Goal: Transaction & Acquisition: Purchase product/service

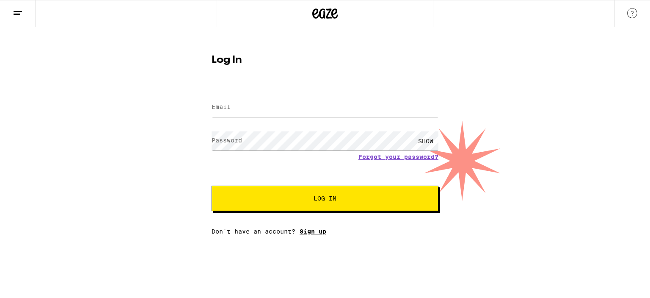
click at [321, 231] on link "Sign up" at bounding box center [313, 231] width 27 height 7
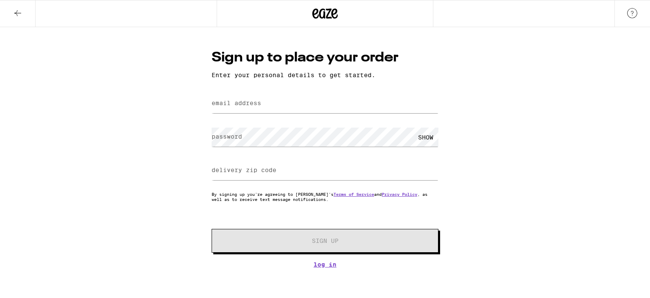
click at [257, 105] on label "email address" at bounding box center [237, 103] width 50 height 7
type input "[EMAIL_ADDRESS][DOMAIN_NAME]"
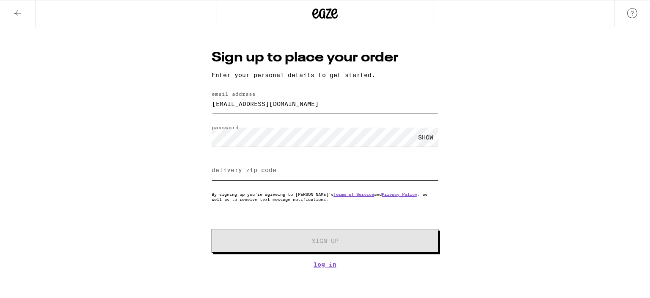
type input "3"
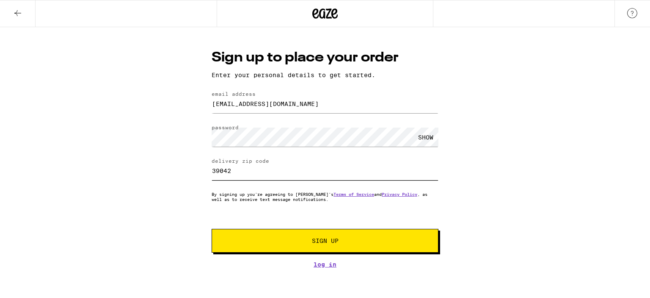
type input "39042"
click at [324, 243] on span "Sign Up" at bounding box center [325, 241] width 27 height 6
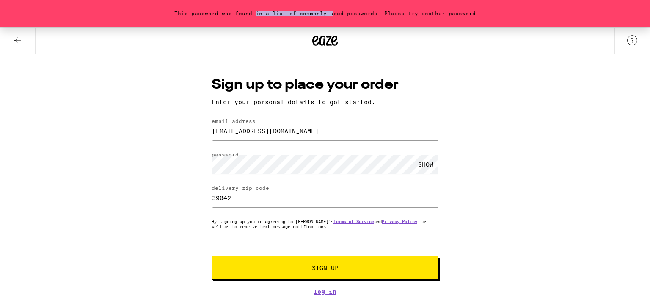
drag, startPoint x: 258, startPoint y: 13, endPoint x: 342, endPoint y: 22, distance: 84.8
click at [348, 13] on div "This password was found in a list of commonly used passwords. Please try anothe…" at bounding box center [325, 13] width 650 height 27
click at [300, 269] on span "Sign Up" at bounding box center [325, 268] width 169 height 6
click at [427, 165] on div "SHOW" at bounding box center [425, 164] width 25 height 19
click at [315, 265] on button "Sign Up" at bounding box center [325, 268] width 227 height 24
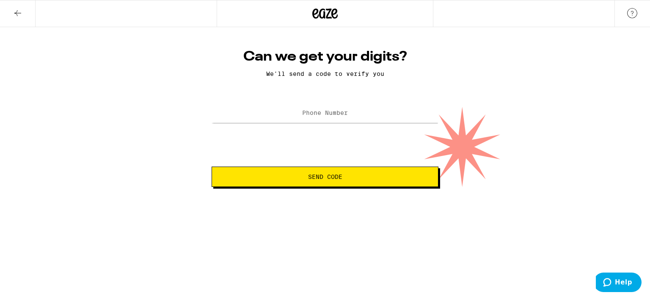
click at [317, 116] on label "Phone Number" at bounding box center [325, 112] width 46 height 7
type input "(662) 998-0120"
click at [325, 170] on button "Send Code" at bounding box center [325, 176] width 227 height 20
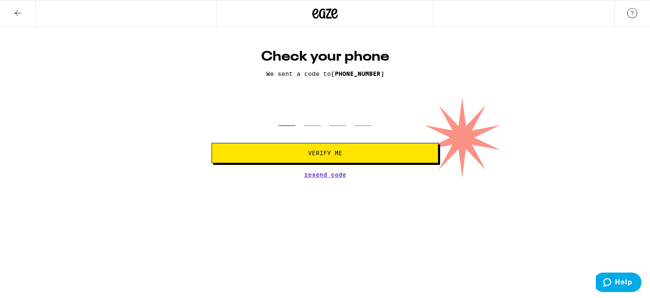
click at [289, 123] on input "tel" at bounding box center [287, 113] width 17 height 25
type input "4"
type input "2"
type input "0"
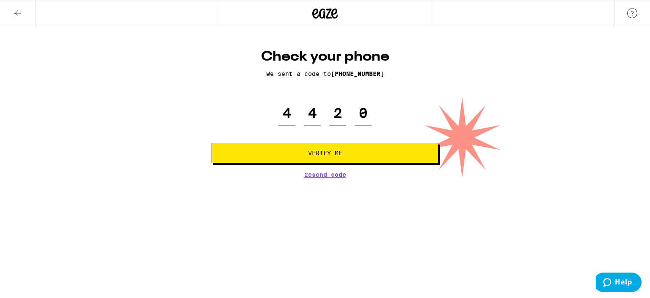
click at [337, 147] on button "Verify Me" at bounding box center [325, 153] width 227 height 20
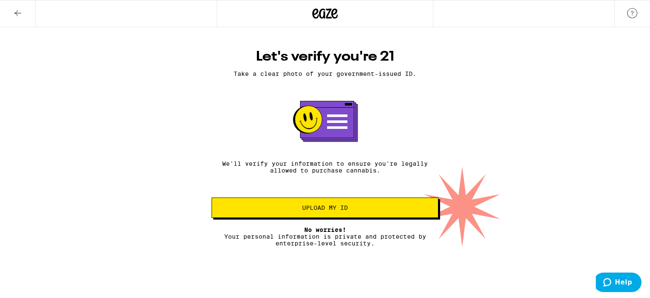
click at [341, 210] on span "Upload my ID" at bounding box center [325, 208] width 46 height 6
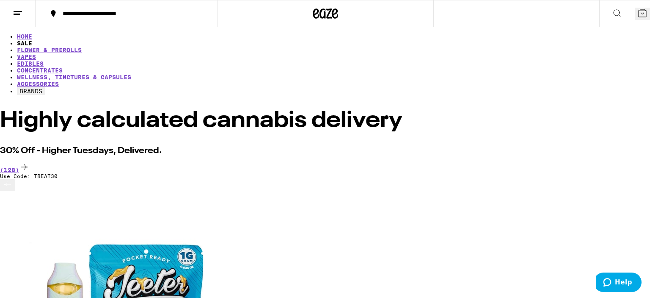
click at [32, 43] on link "SALE" at bounding box center [24, 43] width 15 height 7
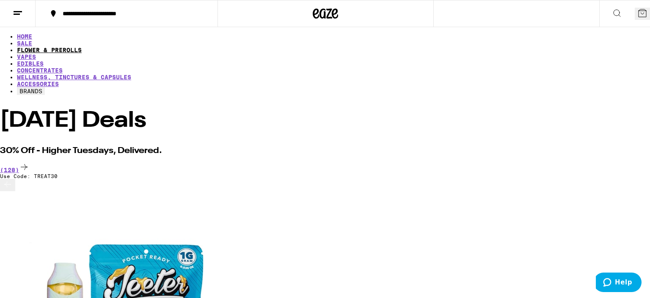
click at [82, 47] on link "FLOWER & PREROLLS" at bounding box center [49, 50] width 65 height 7
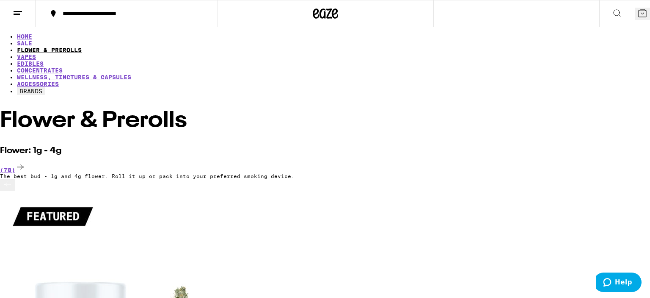
click at [82, 47] on link "FLOWER & PREROLLS" at bounding box center [49, 50] width 65 height 7
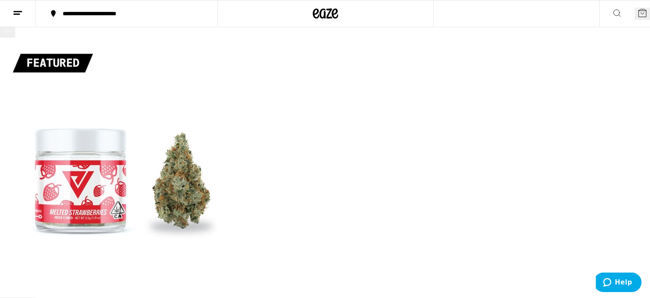
scroll to position [224, 0]
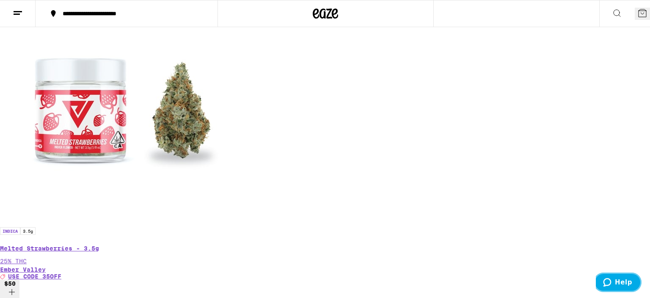
click at [614, 276] on button "Help" at bounding box center [618, 281] width 48 height 19
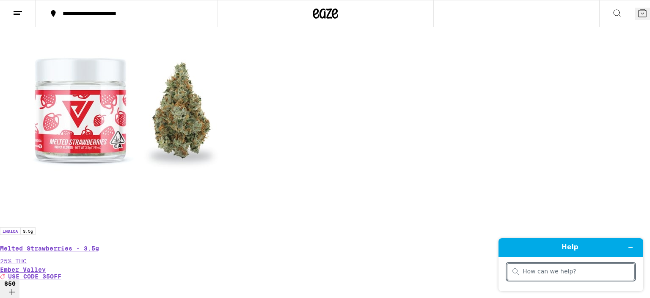
scroll to position [89, 0]
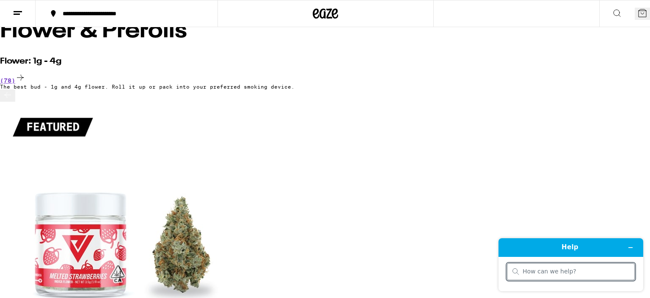
click at [553, 271] on input "search" at bounding box center [576, 272] width 107 height 8
type input "discount"
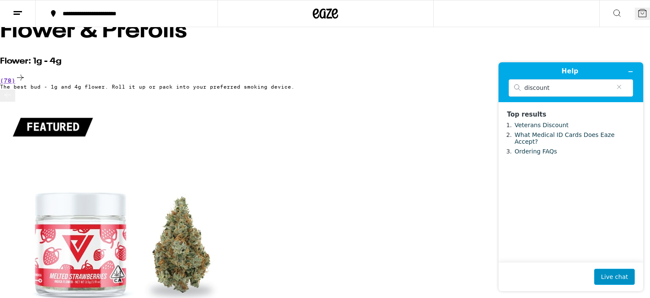
click at [618, 282] on button "Live chat" at bounding box center [615, 276] width 41 height 16
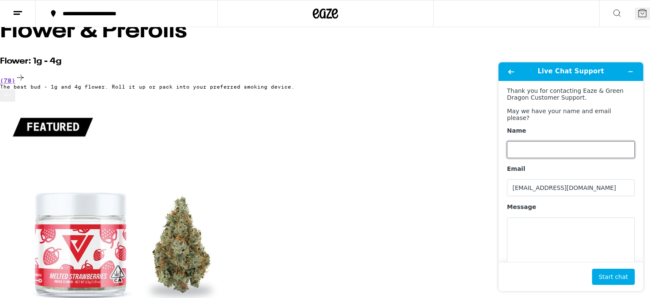
click at [533, 144] on input "Name" at bounding box center [571, 149] width 128 height 17
type input "john"
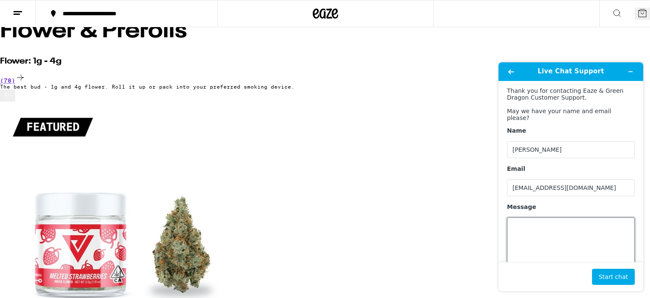
click at [579, 219] on textarea "Message" at bounding box center [571, 240] width 128 height 47
type textarea "can i have a discount code for a first time purchase?"
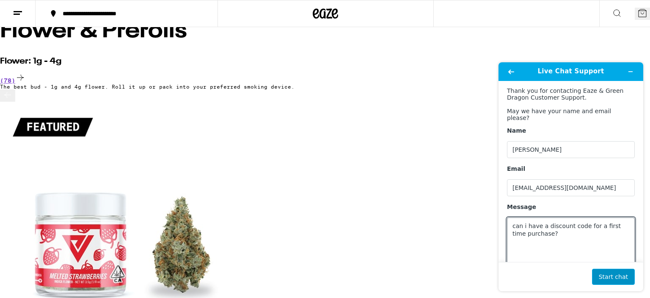
click at [609, 282] on button "Start chat" at bounding box center [613, 276] width 43 height 16
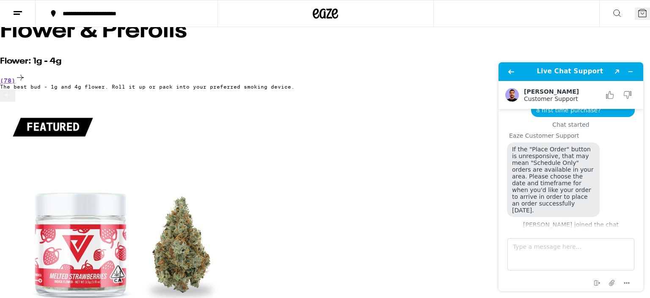
scroll to position [28, 0]
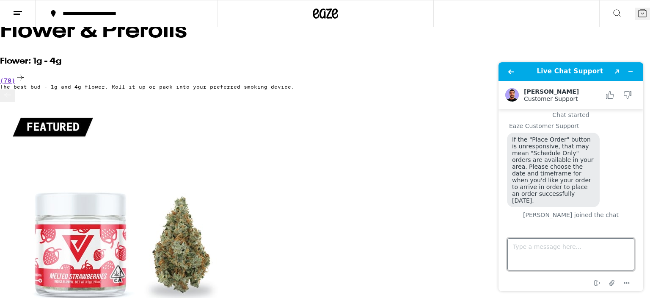
click at [541, 243] on textarea "Type a message here..." at bounding box center [571, 254] width 127 height 32
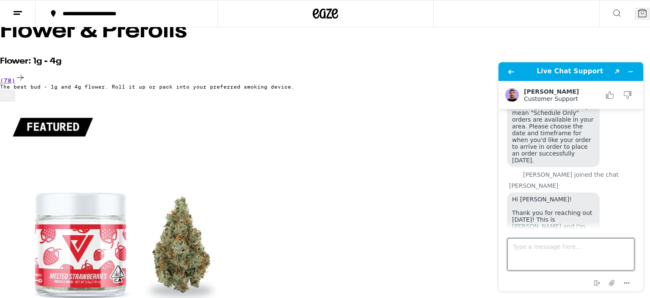
scroll to position [68, 0]
click at [587, 249] on textarea "hey is there a way to get a dicount for a first time purchase?" at bounding box center [571, 254] width 127 height 32
type textarea "hey is there a way to get a discount for a first time purchase?"
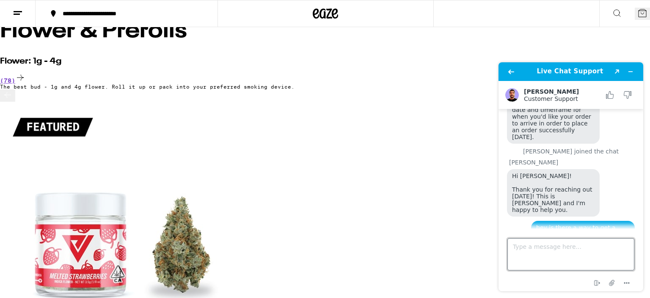
scroll to position [129, 0]
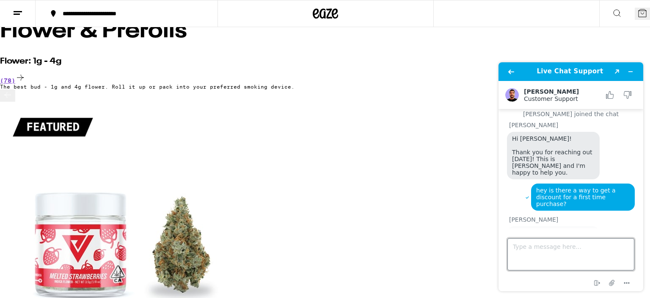
click at [536, 247] on textarea "Type a message here..." at bounding box center [571, 254] width 127 height 32
type textarea "Okay"
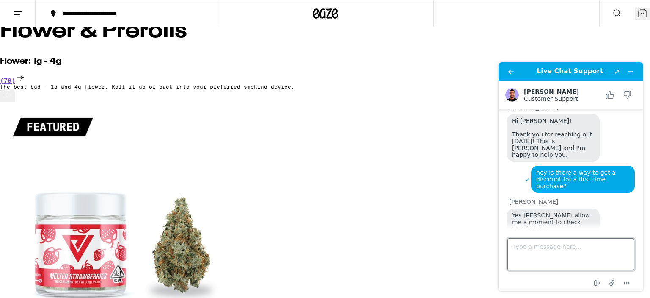
scroll to position [231, 0]
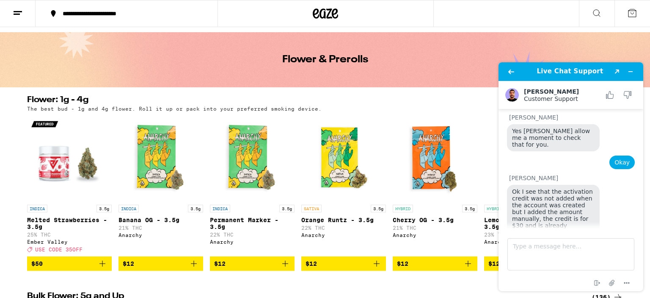
scroll to position [44, 0]
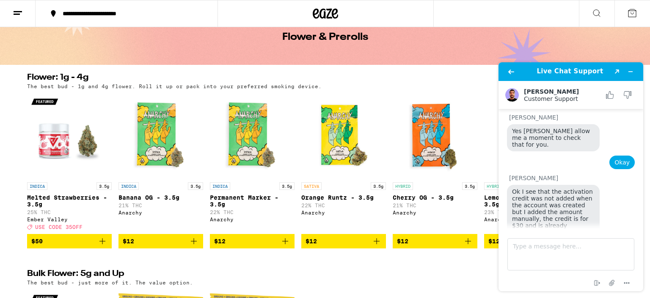
click at [469, 246] on icon "Add to bag" at bounding box center [468, 241] width 10 height 10
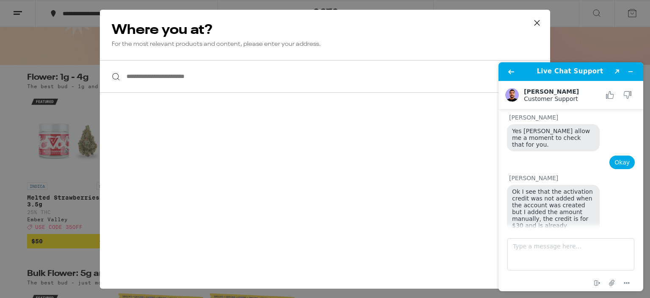
click at [252, 75] on input "**********" at bounding box center [325, 76] width 451 height 33
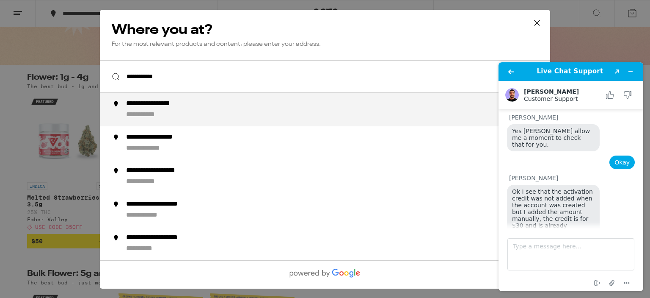
click at [190, 116] on div "**********" at bounding box center [342, 110] width 432 height 20
type input "**********"
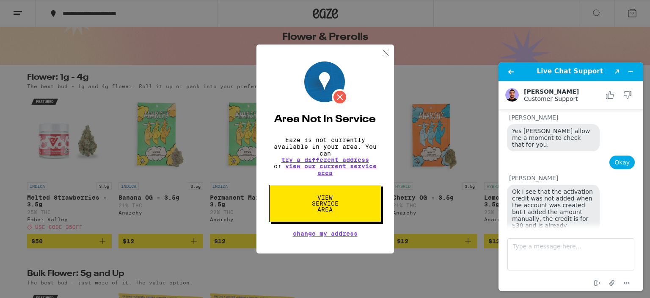
click at [326, 202] on span "View Service Area" at bounding box center [326, 203] width 44 height 18
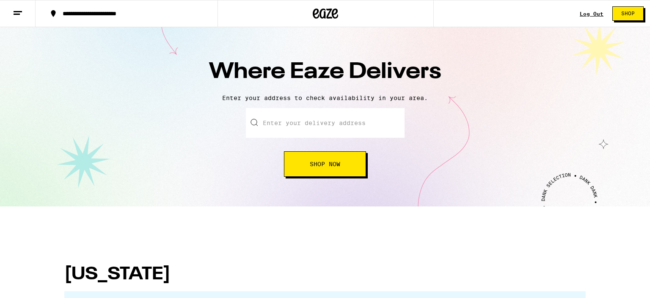
click at [337, 129] on input "text" at bounding box center [325, 123] width 159 height 30
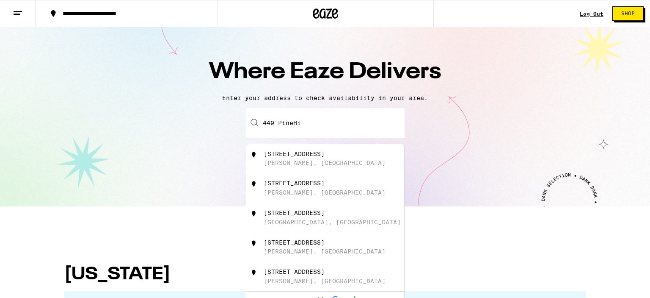
click at [311, 157] on div "[STREET_ADDRESS]" at bounding box center [294, 153] width 61 height 7
type input "[STREET_ADDRESS]"
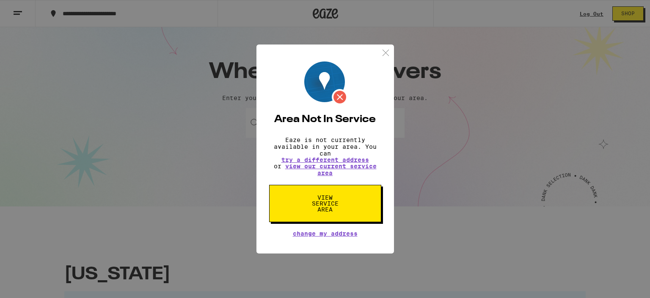
click at [326, 202] on span "View Service Area" at bounding box center [326, 203] width 44 height 18
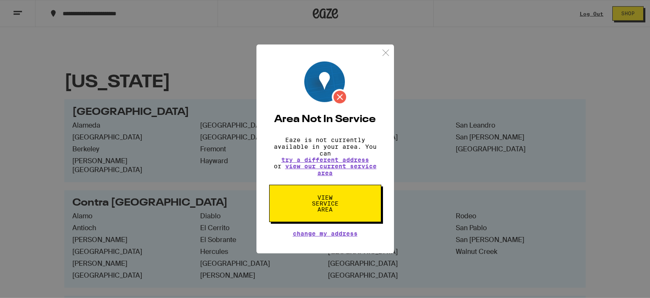
scroll to position [224, 0]
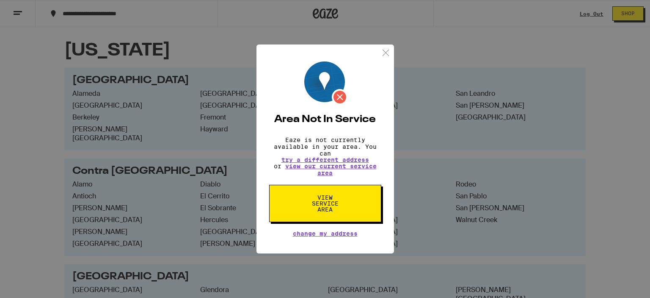
click at [387, 52] on img at bounding box center [386, 52] width 11 height 11
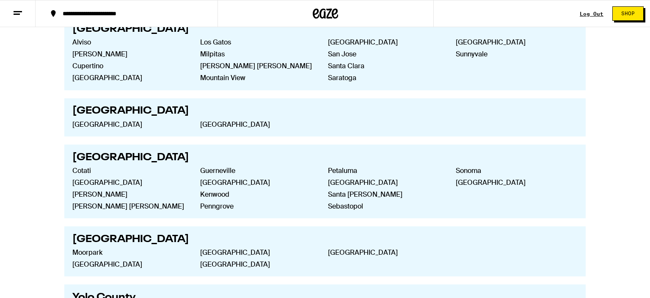
scroll to position [1775, 0]
